Goal: Use online tool/utility: Utilize a website feature to perform a specific function

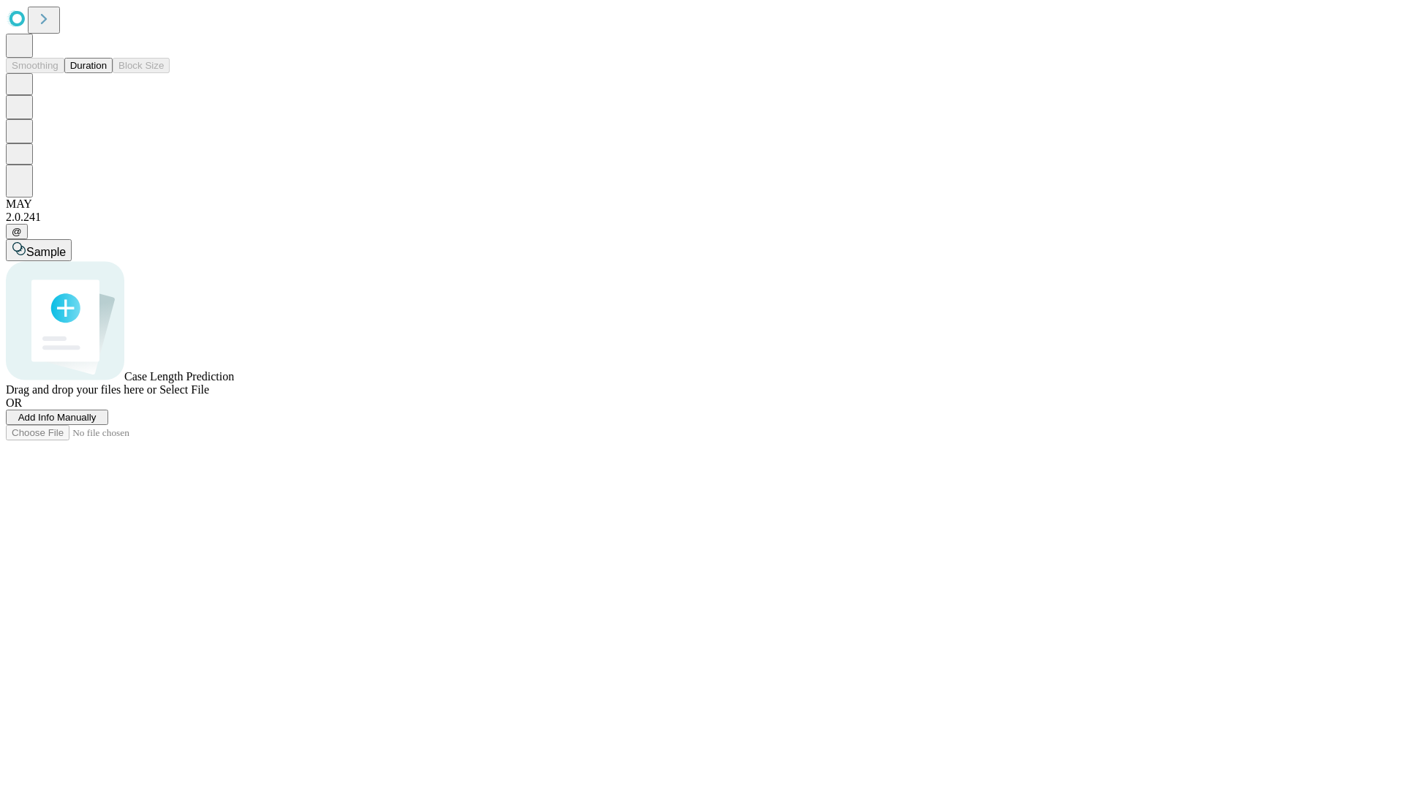
click at [107, 73] on button "Duration" at bounding box center [88, 65] width 48 height 15
click at [66, 246] on span "Sample" at bounding box center [45, 252] width 39 height 12
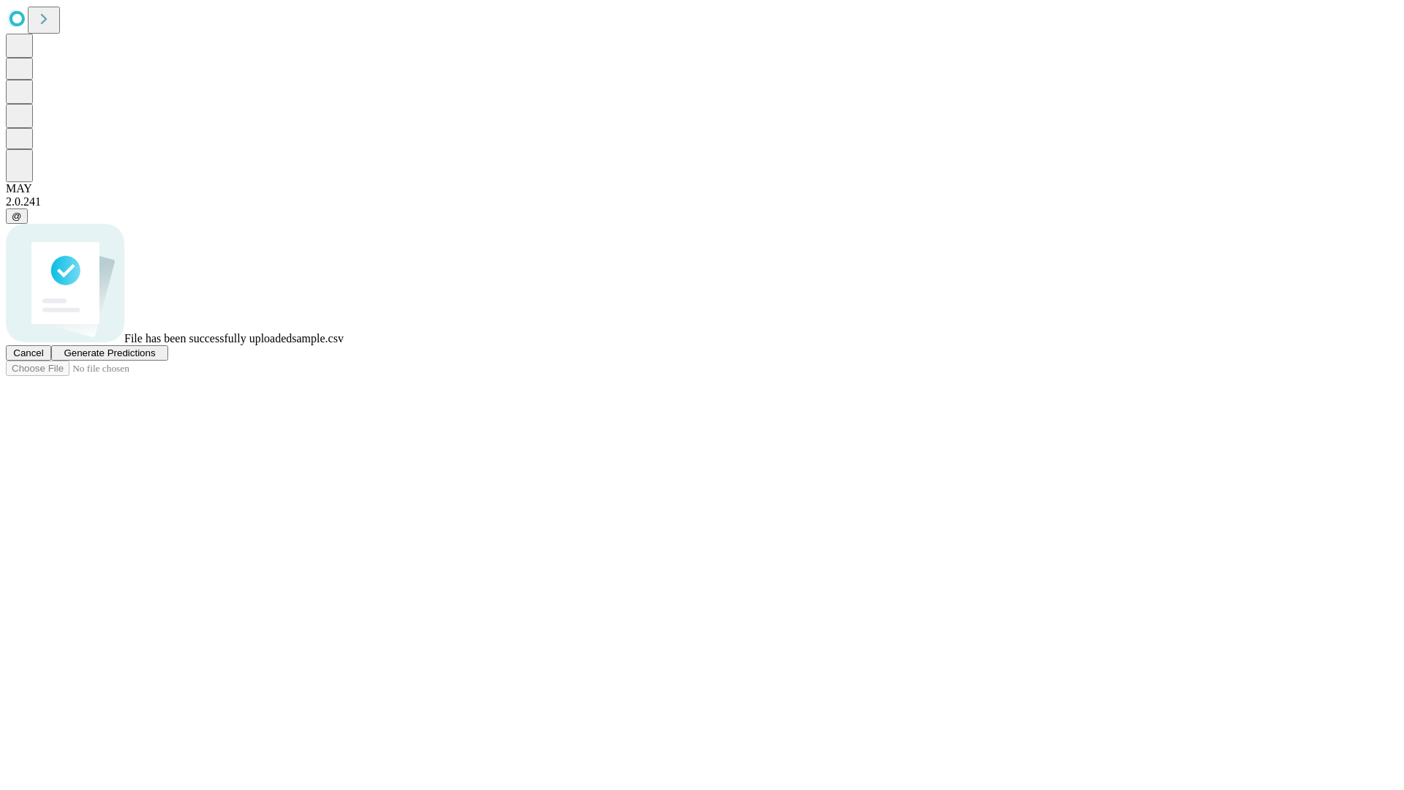
click at [155, 358] on span "Generate Predictions" at bounding box center [109, 352] width 91 height 11
